Goal: Check status: Check status

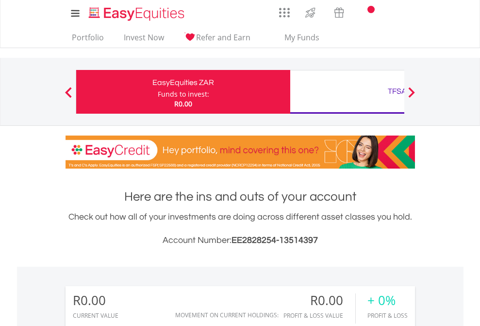
scroll to position [93, 153]
click at [158, 92] on div "Funds to invest:" at bounding box center [183, 94] width 51 height 10
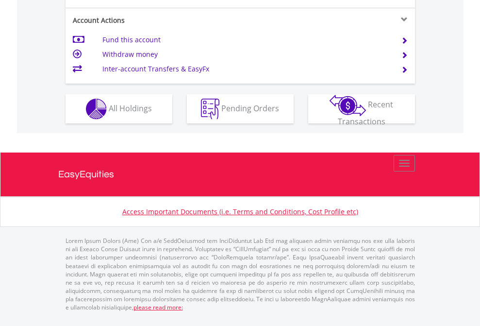
scroll to position [912, 0]
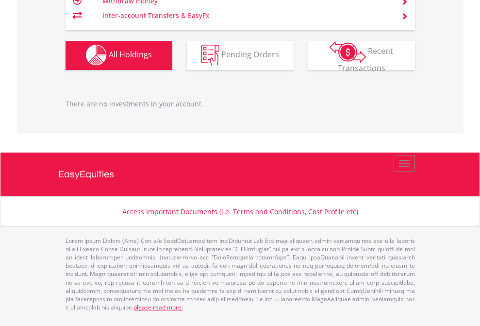
scroll to position [93, 153]
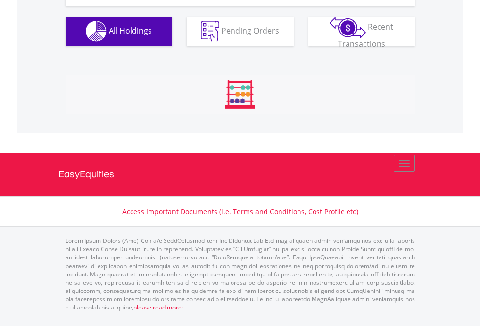
scroll to position [93, 153]
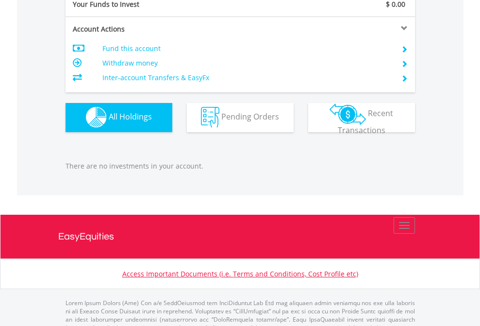
scroll to position [962, 0]
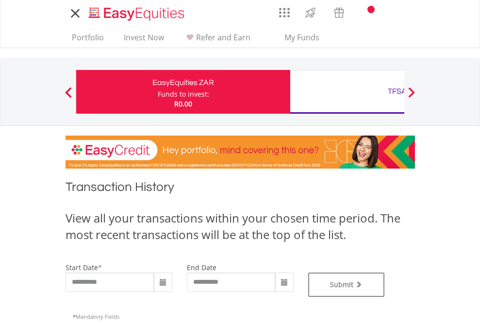
type input "**********"
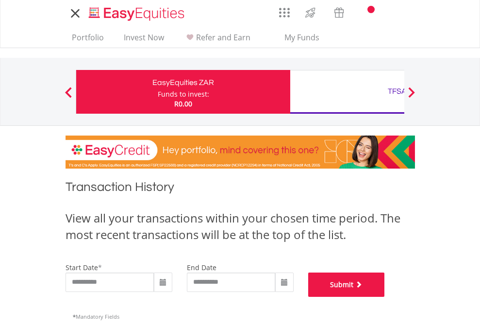
click at [385, 297] on button "Submit" at bounding box center [346, 284] width 77 height 24
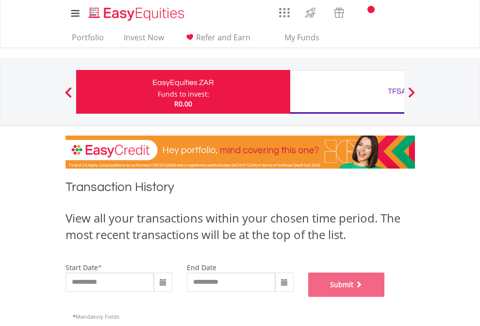
scroll to position [394, 0]
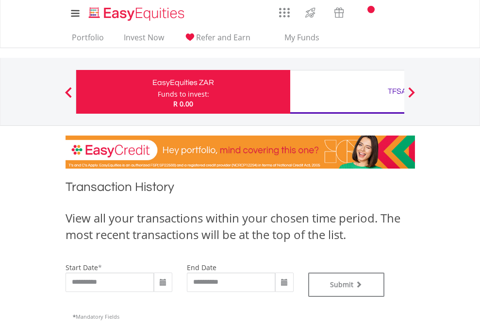
click at [347, 92] on div "TFSA" at bounding box center [397, 92] width 203 height 14
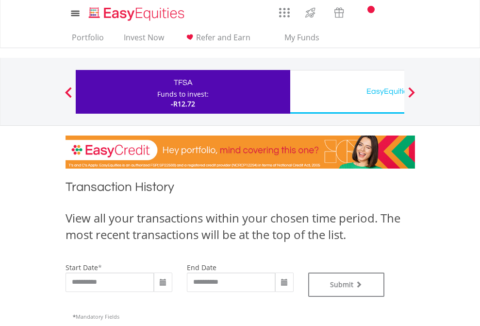
type input "**********"
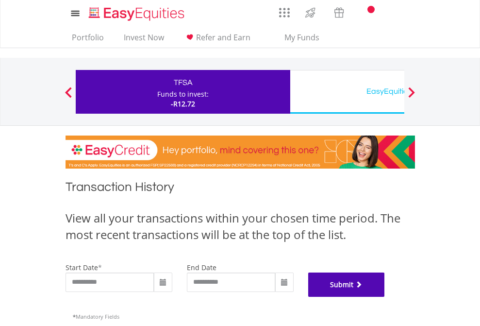
click at [385, 297] on button "Submit" at bounding box center [346, 284] width 77 height 24
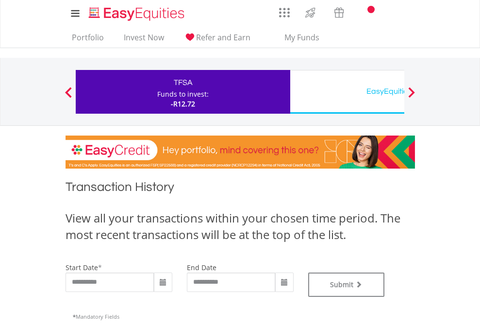
click at [347, 92] on div "EasyEquities USD" at bounding box center [397, 92] width 203 height 14
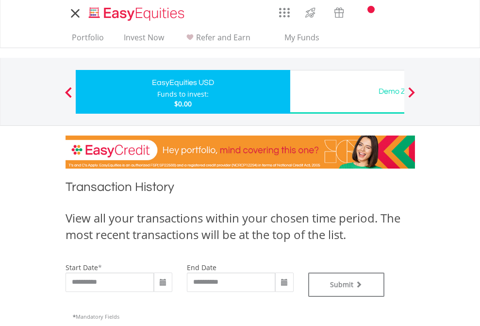
type input "**********"
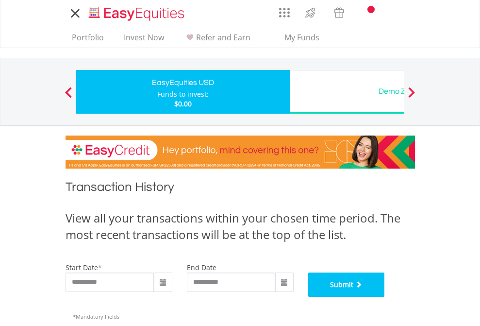
click at [385, 297] on button "Submit" at bounding box center [346, 284] width 77 height 24
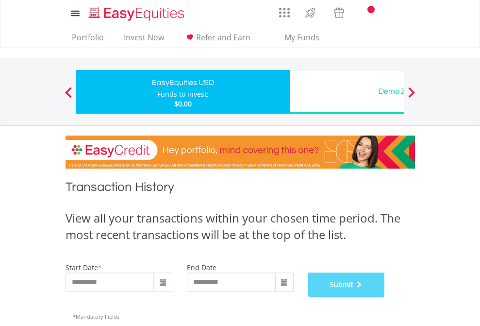
scroll to position [394, 0]
